Goal: Find contact information: Find contact information

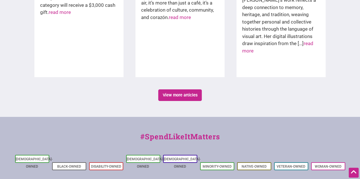
scroll to position [1042, 0]
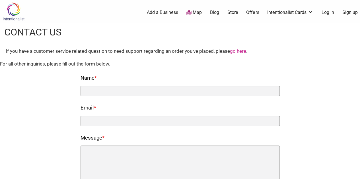
click at [320, 48] on div "If you have a customer service related question to need support regarding an or…" at bounding box center [180, 51] width 348 height 7
